Goal: Transaction & Acquisition: Download file/media

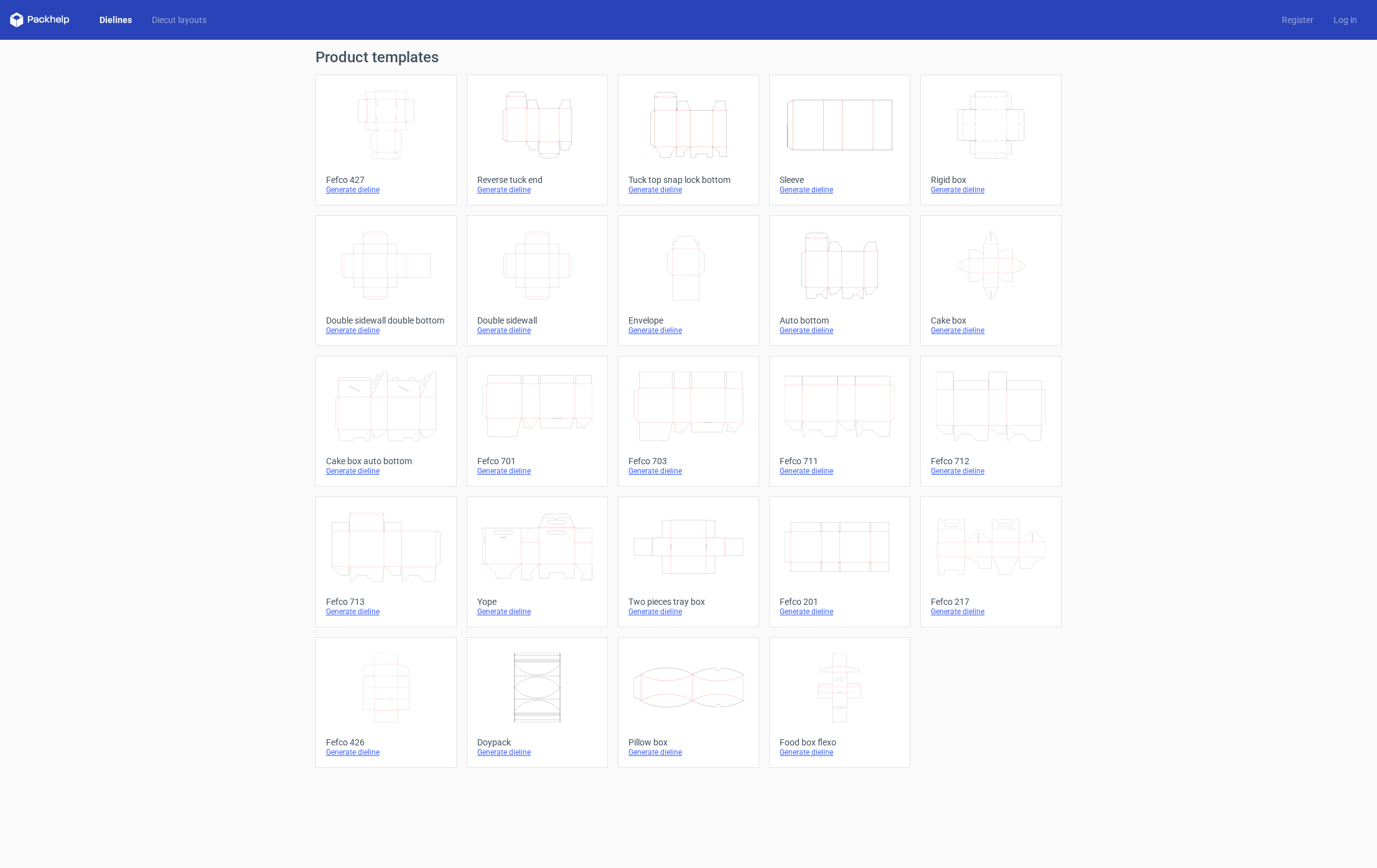
click at [736, 169] on link "Height Depth Width Tuck top snap lock bottom Generate dieline" at bounding box center [688, 140] width 141 height 131
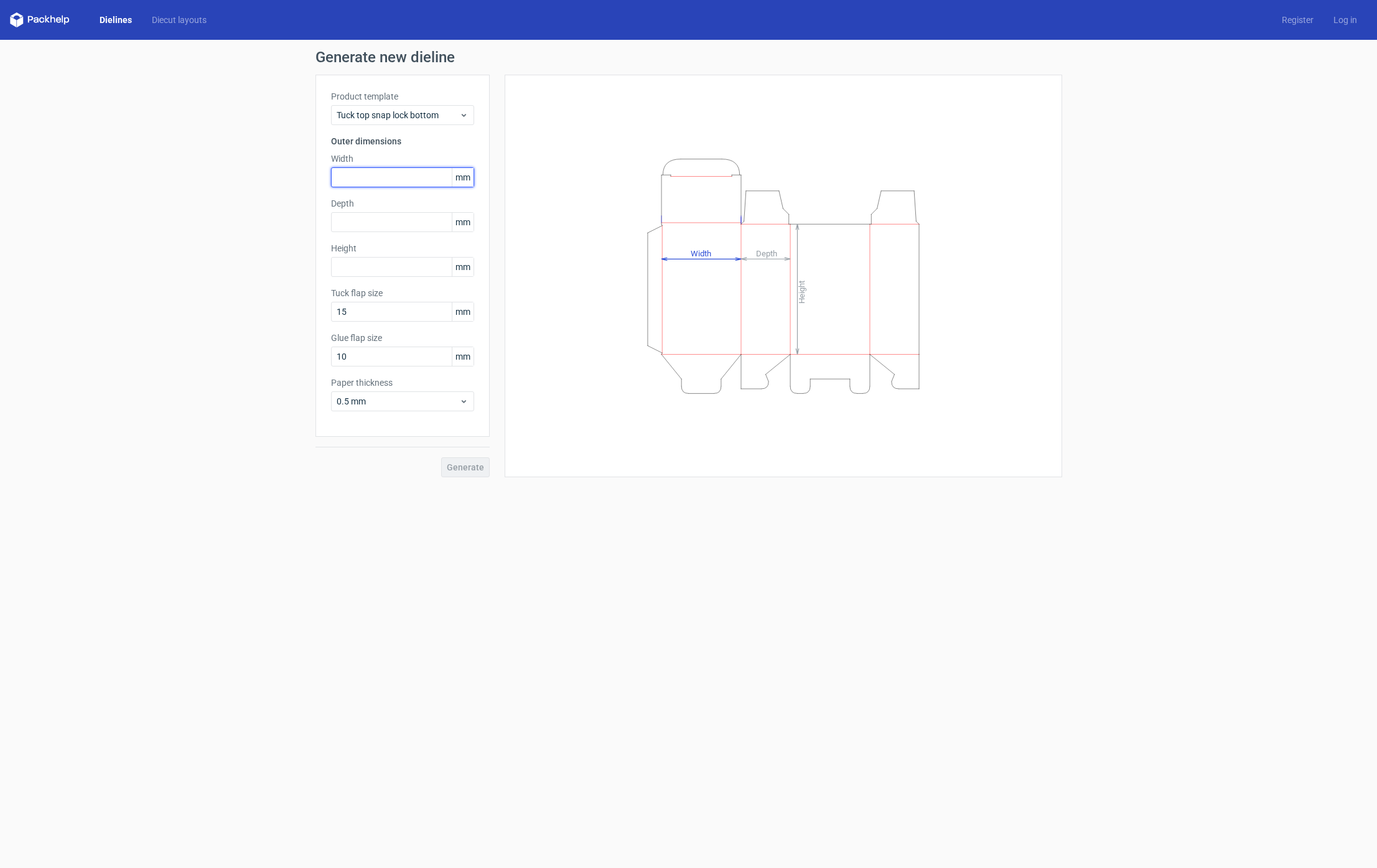
click at [389, 177] on input "text" at bounding box center [402, 177] width 143 height 20
type input "185"
type input "82"
click at [382, 263] on input "text" at bounding box center [402, 267] width 143 height 20
type input "130"
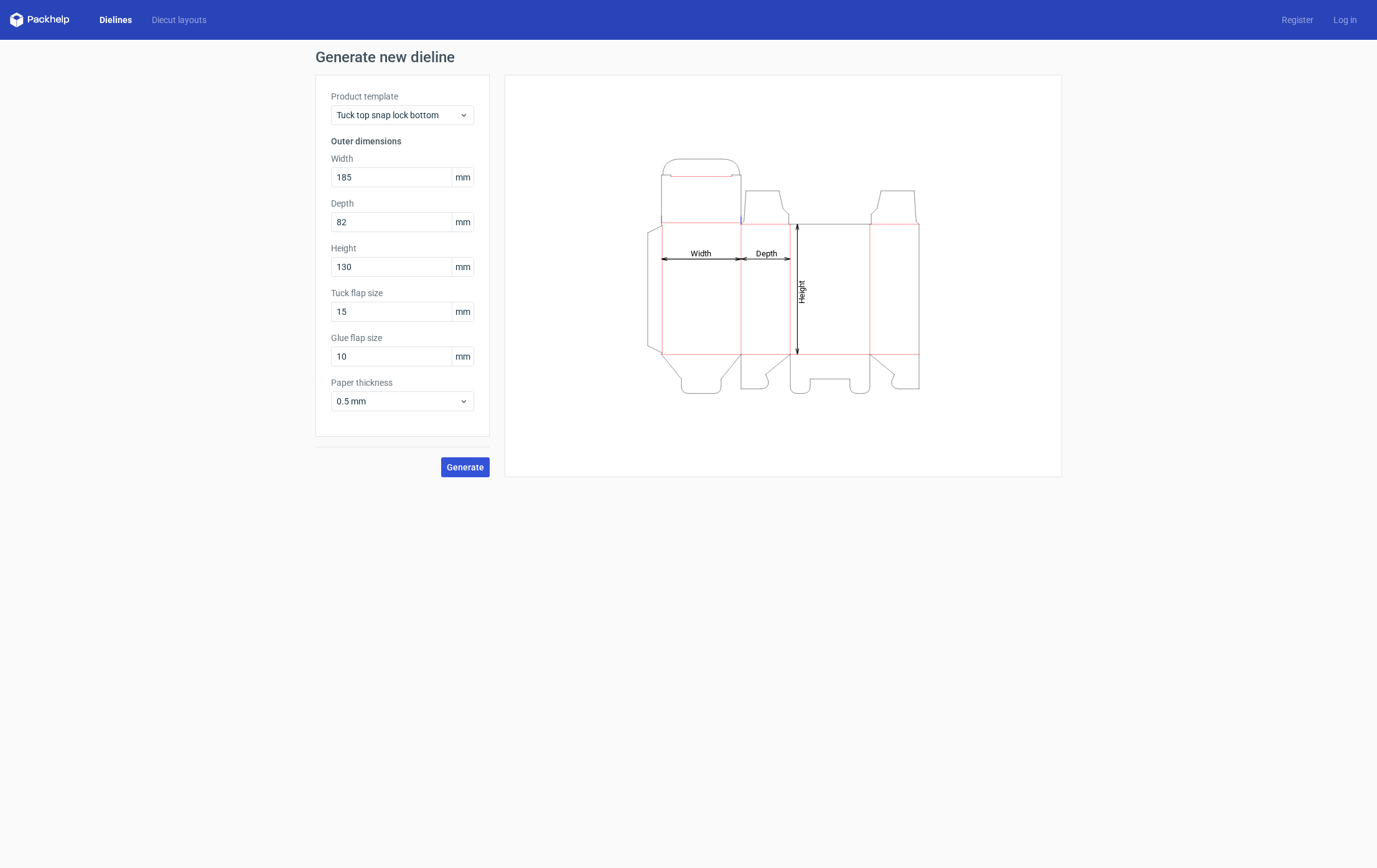
click at [482, 470] on span "Generate" at bounding box center [465, 467] width 37 height 9
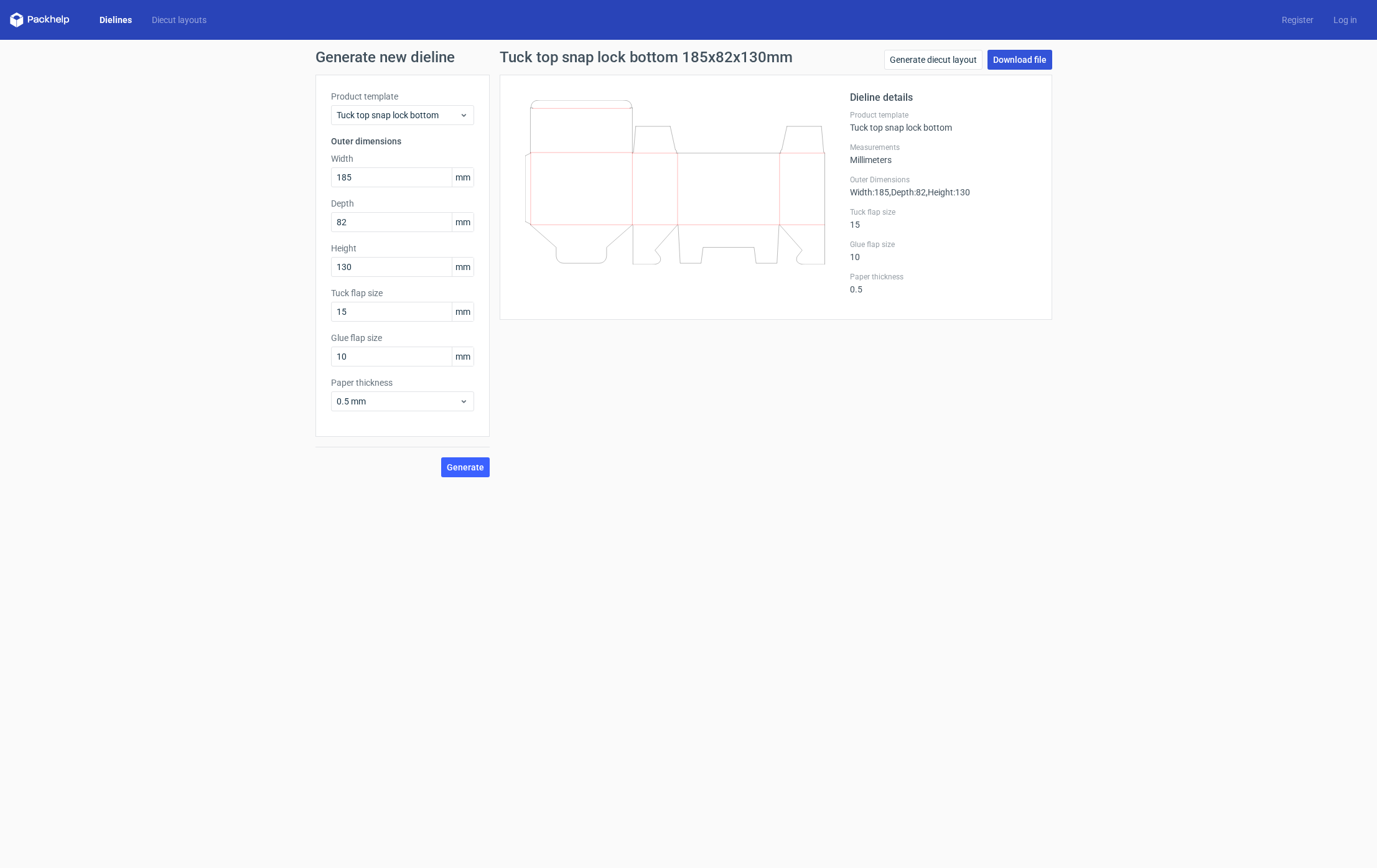
click at [1024, 64] on link "Download file" at bounding box center [1019, 60] width 64 height 20
